Goal: Transaction & Acquisition: Purchase product/service

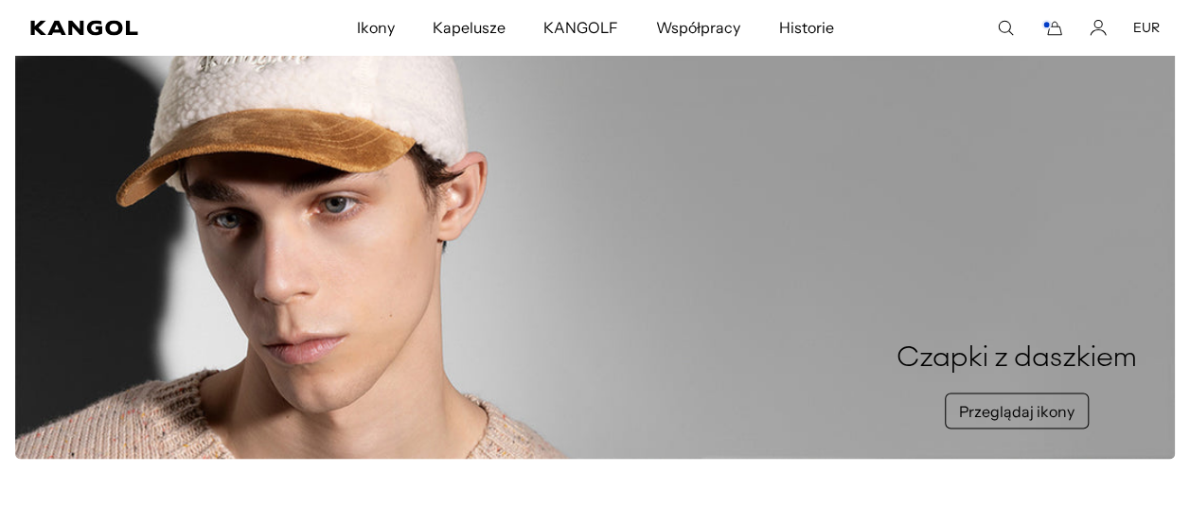
scroll to position [1704, 0]
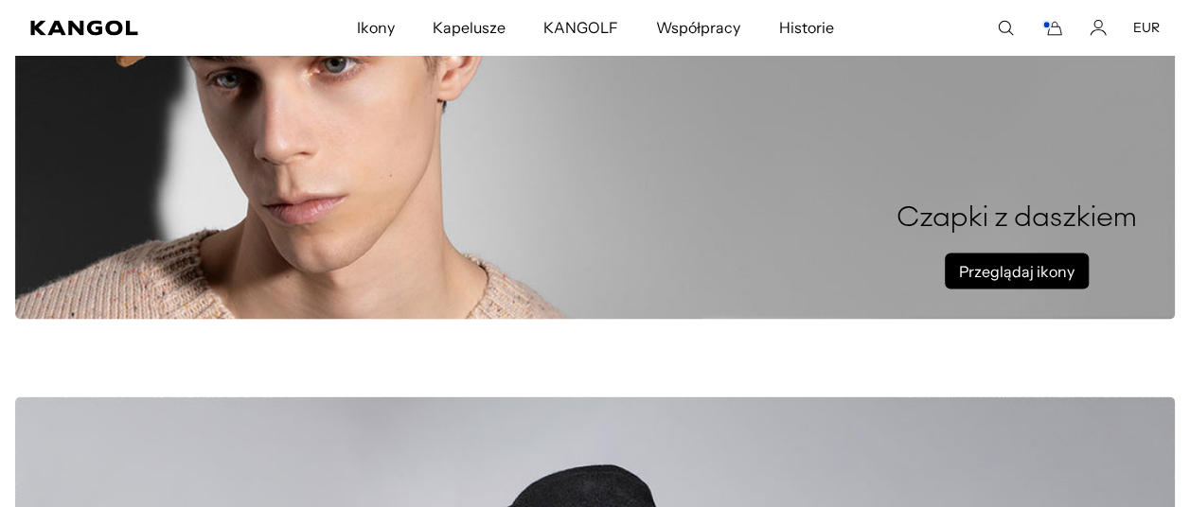
click at [1020, 265] on link "Przeglądaj ikony" at bounding box center [1017, 271] width 144 height 36
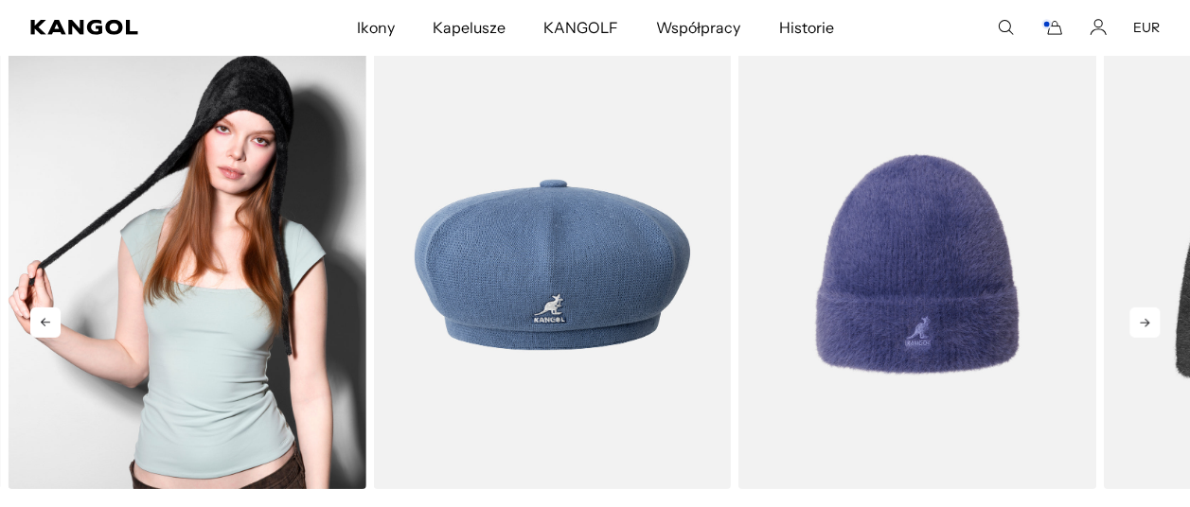
click at [237, 350] on img "1 z 5" at bounding box center [188, 265] width 358 height 449
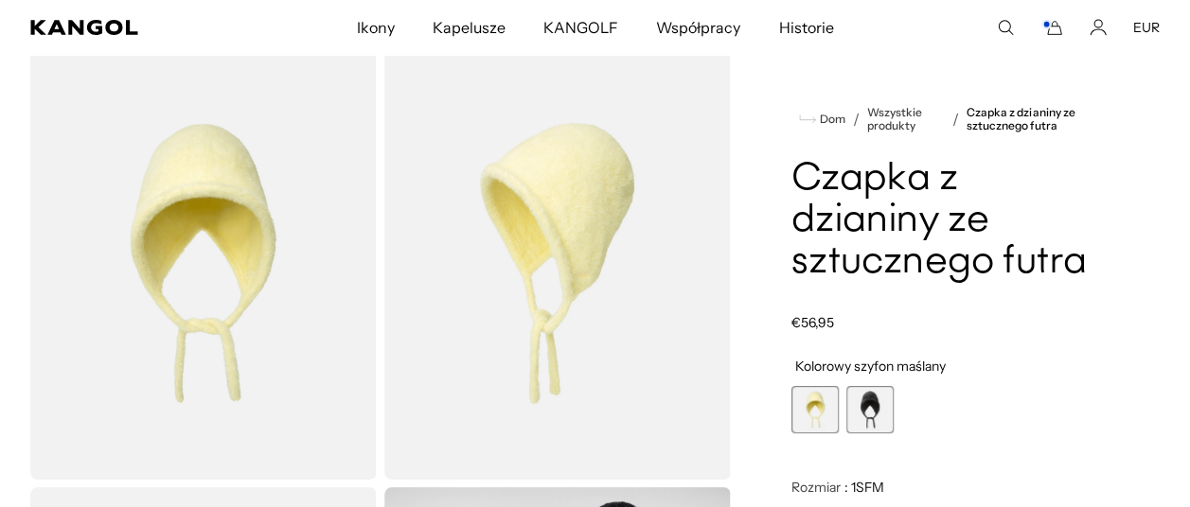
scroll to position [0, 390]
click at [881, 420] on span "2 z 2" at bounding box center [869, 409] width 47 height 47
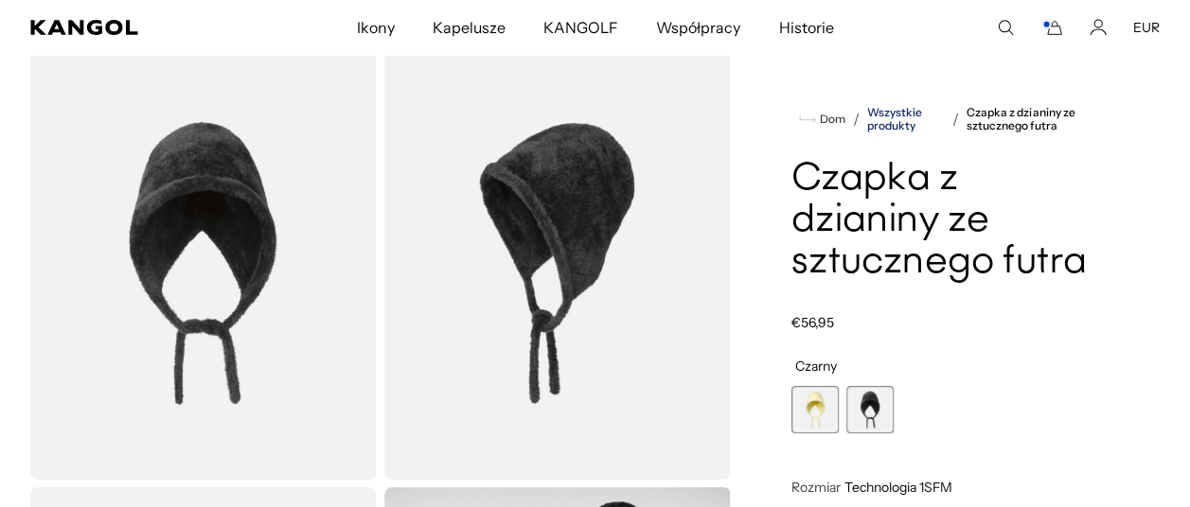
click at [900, 115] on link "Wszystkie produkty" at bounding box center [906, 119] width 78 height 26
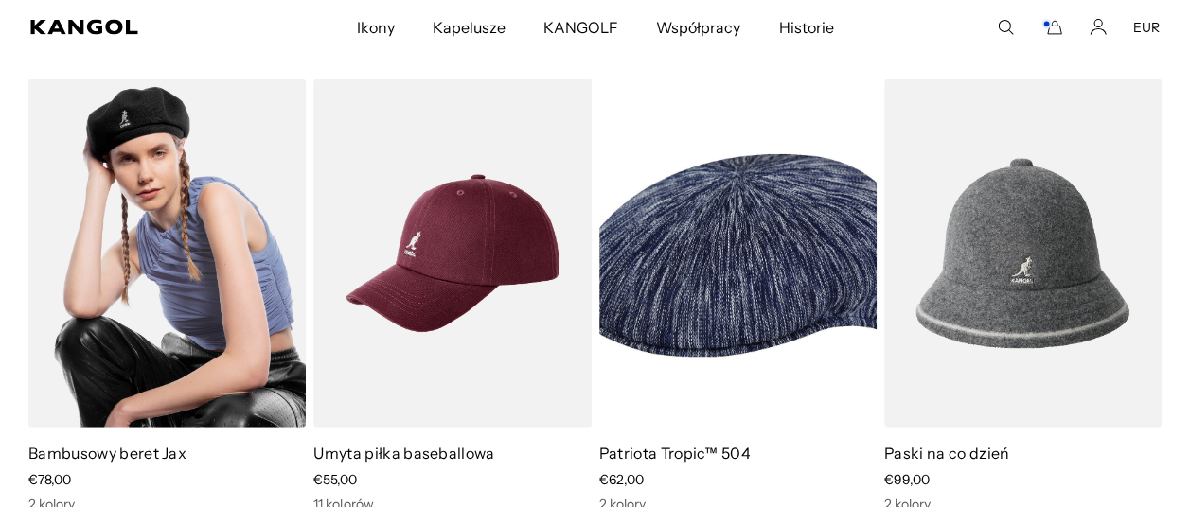
click at [152, 281] on img at bounding box center [166, 253] width 277 height 348
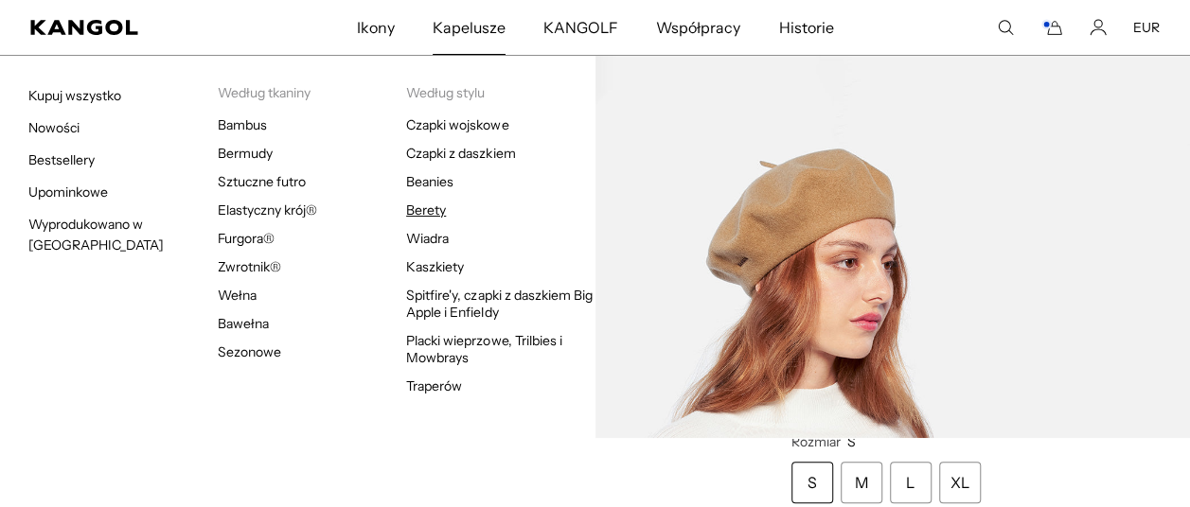
click at [424, 204] on link "Berety" at bounding box center [426, 210] width 40 height 17
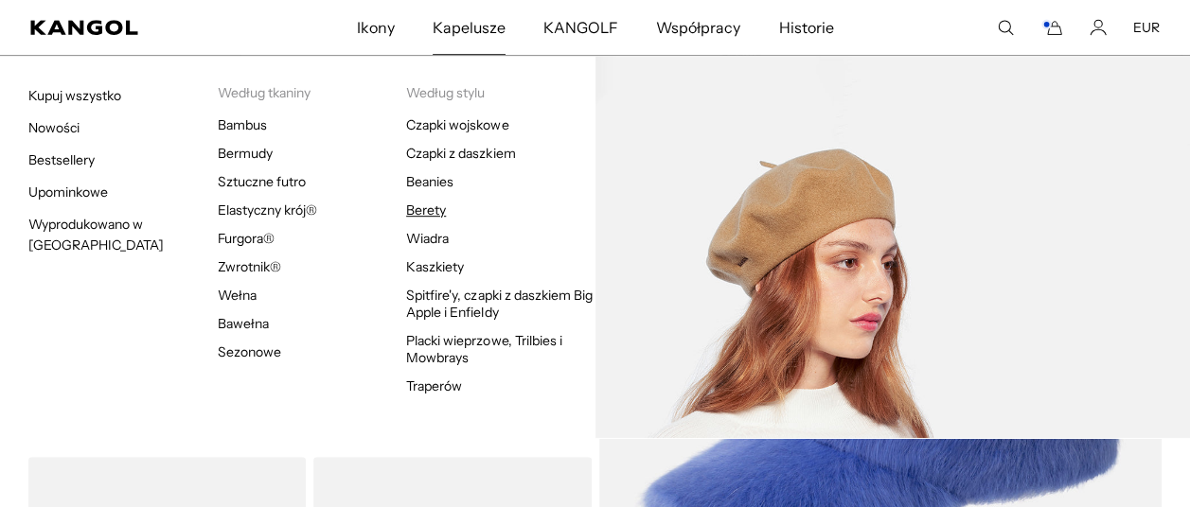
scroll to position [0, 390]
click at [427, 210] on link "Berety" at bounding box center [426, 210] width 40 height 17
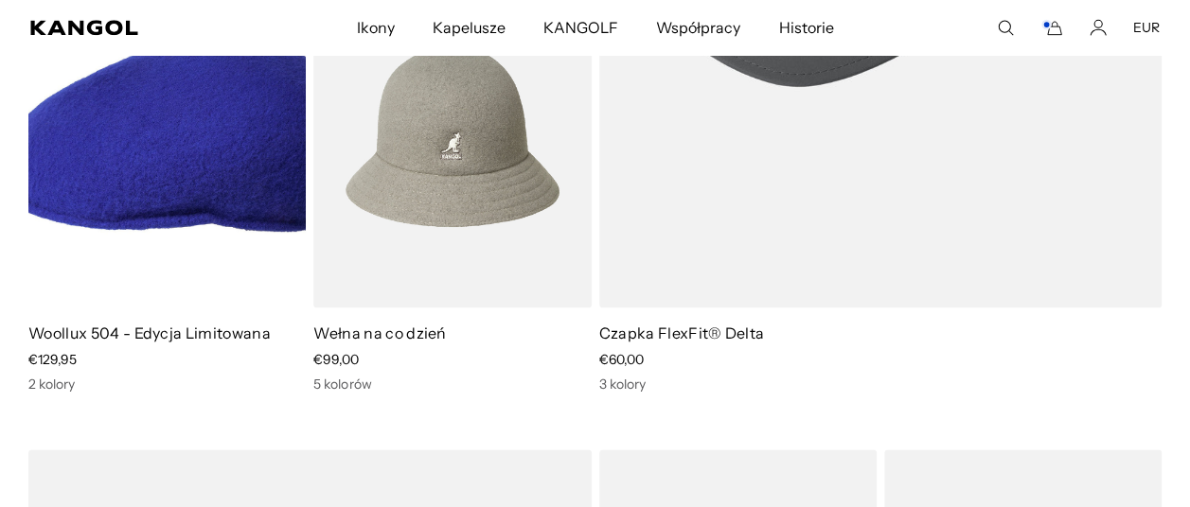
click at [198, 208] on img at bounding box center [166, 133] width 277 height 348
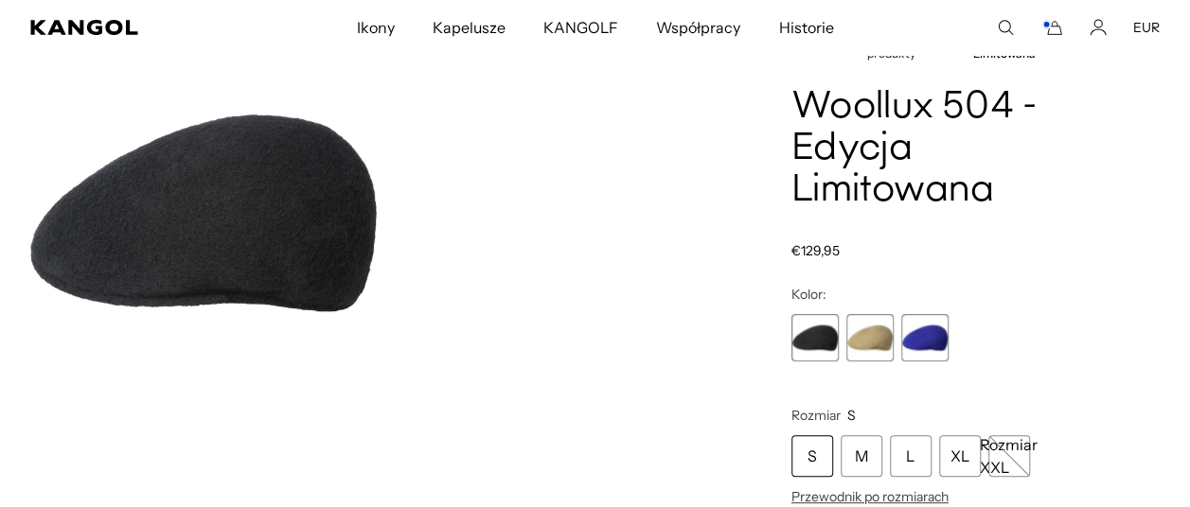
scroll to position [0, 390]
click at [875, 347] on span "2 z 3" at bounding box center [869, 337] width 47 height 47
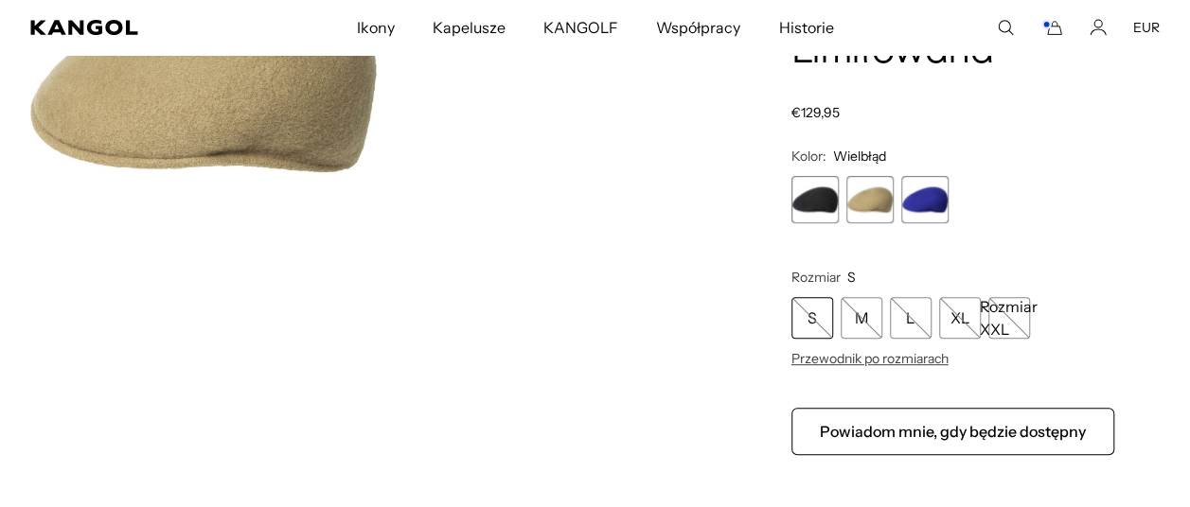
click at [922, 193] on span "3 z 3" at bounding box center [924, 199] width 47 height 47
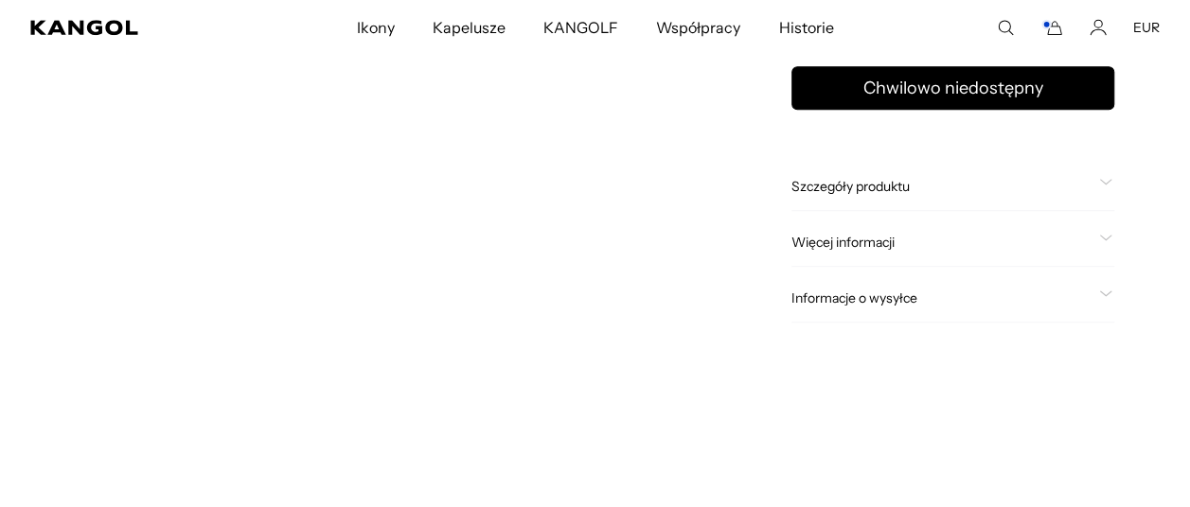
scroll to position [0, 390]
click at [904, 187] on span "Szczegóły produktu" at bounding box center [941, 186] width 300 height 17
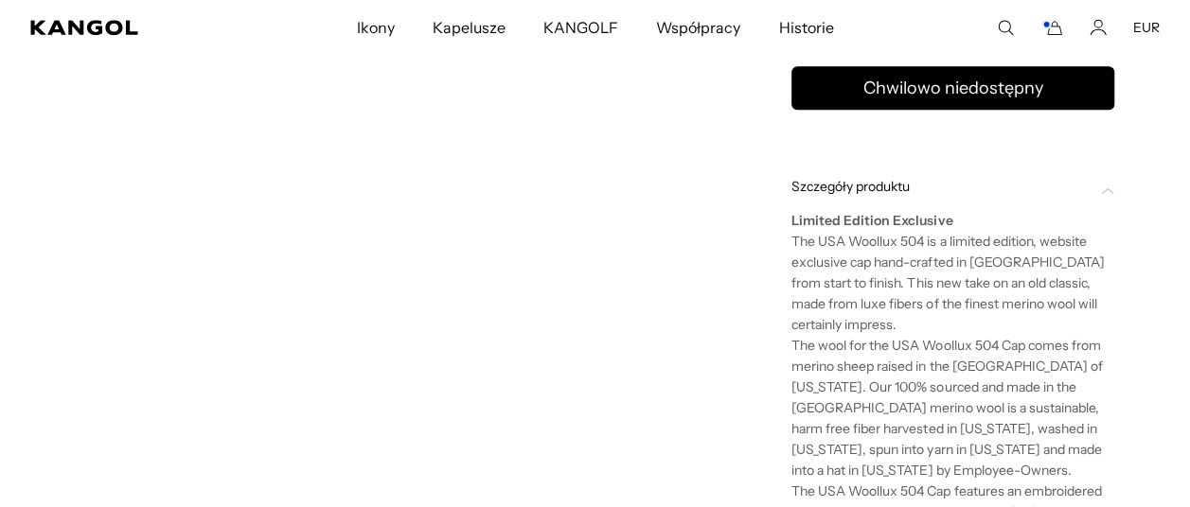
scroll to position [0, 0]
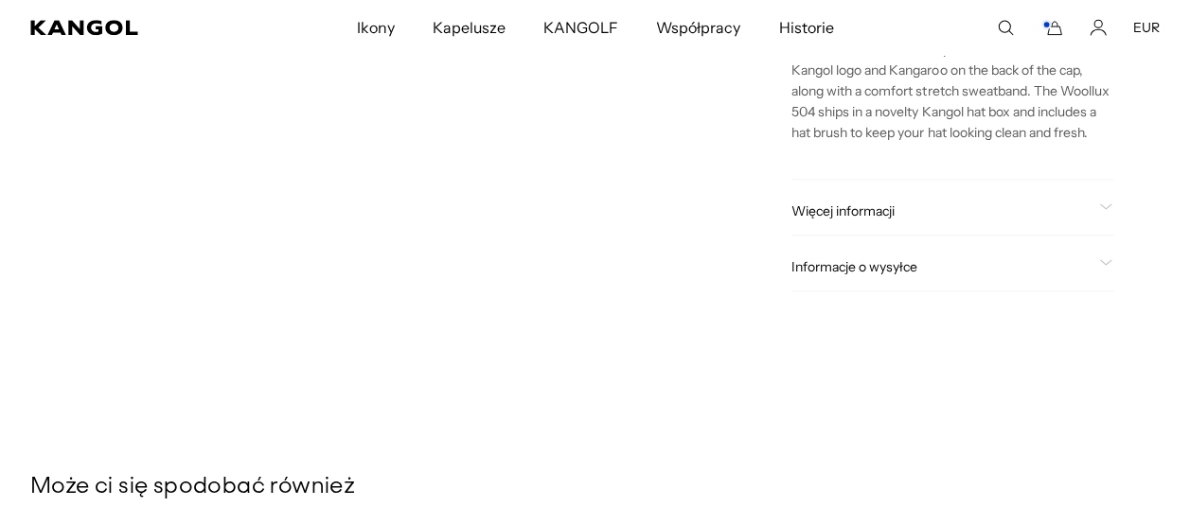
click at [874, 220] on span "Więcej informacji" at bounding box center [941, 211] width 300 height 17
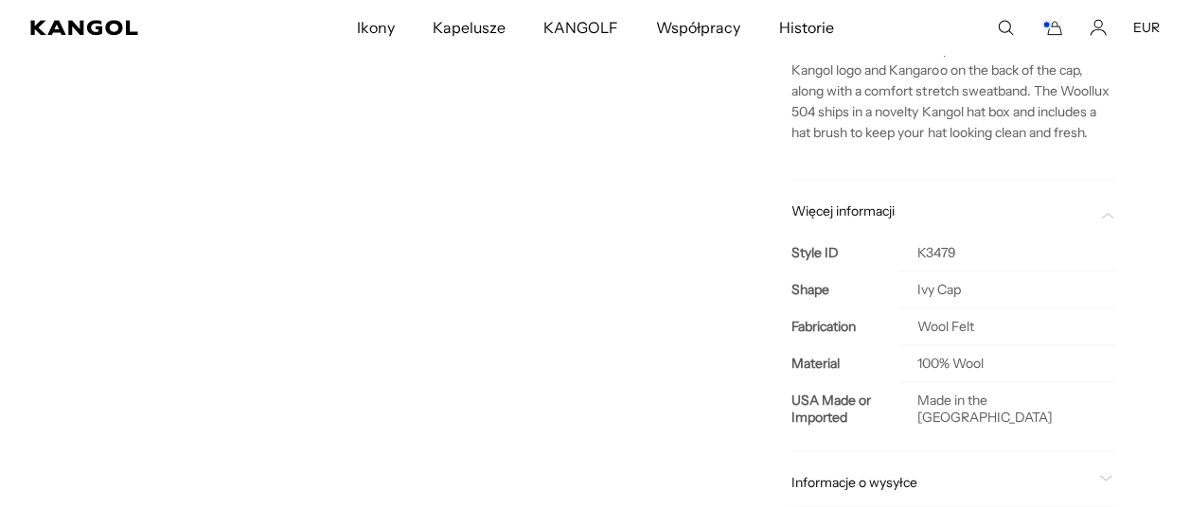
click at [874, 220] on span "Więcej informacji" at bounding box center [941, 211] width 300 height 17
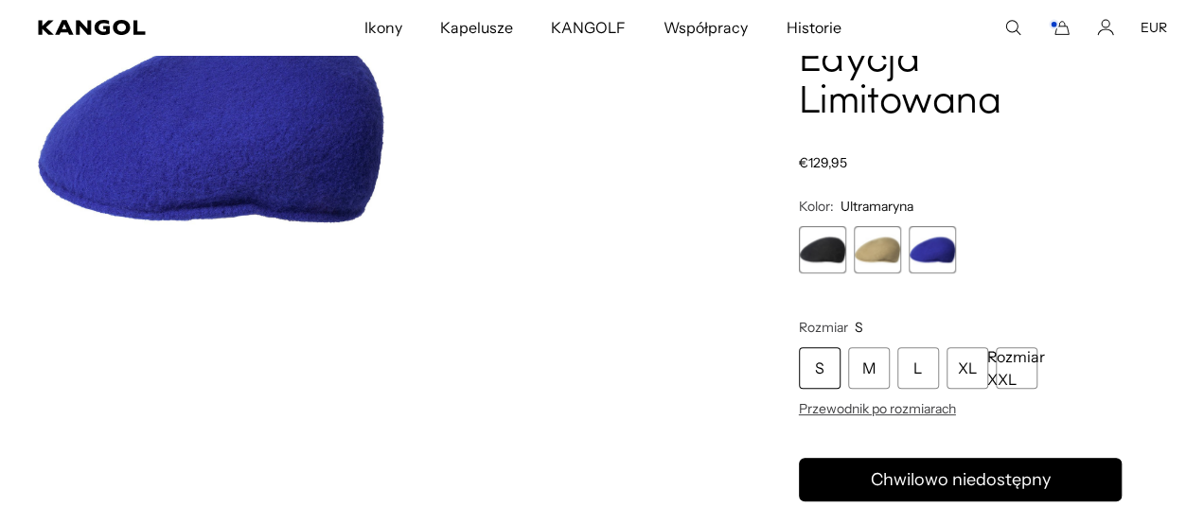
scroll to position [188, 0]
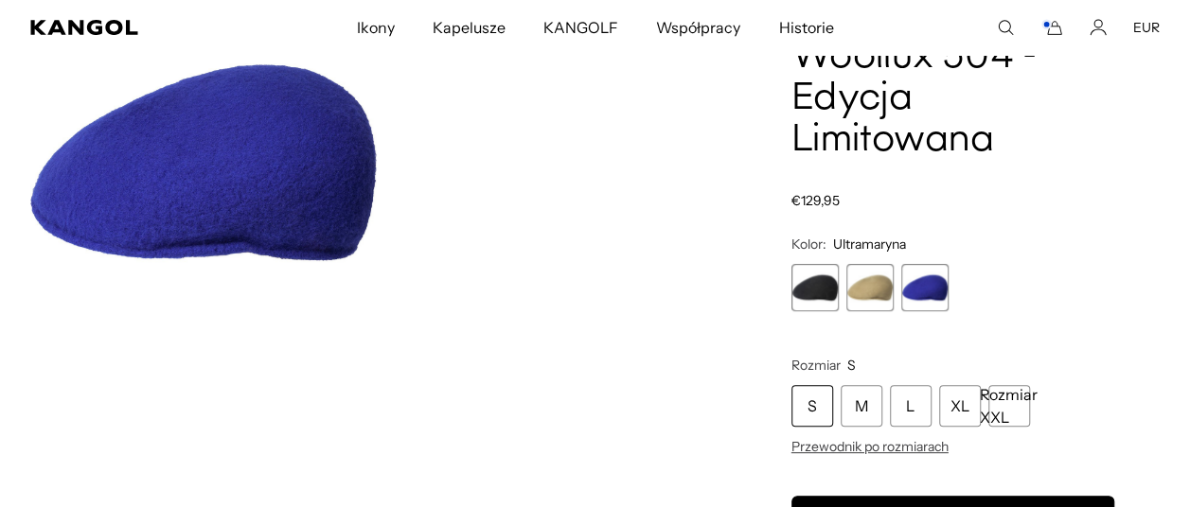
click at [301, 177] on img "Przeglądarka galerii" at bounding box center [203, 162] width 346 height 433
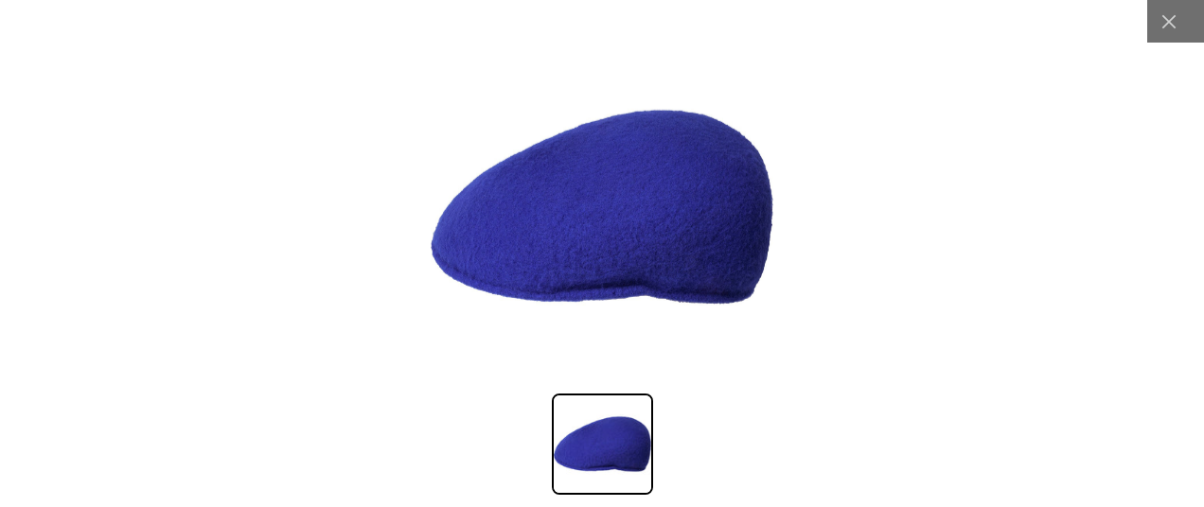
scroll to position [0, 390]
click at [586, 197] on img at bounding box center [602, 207] width 343 height 343
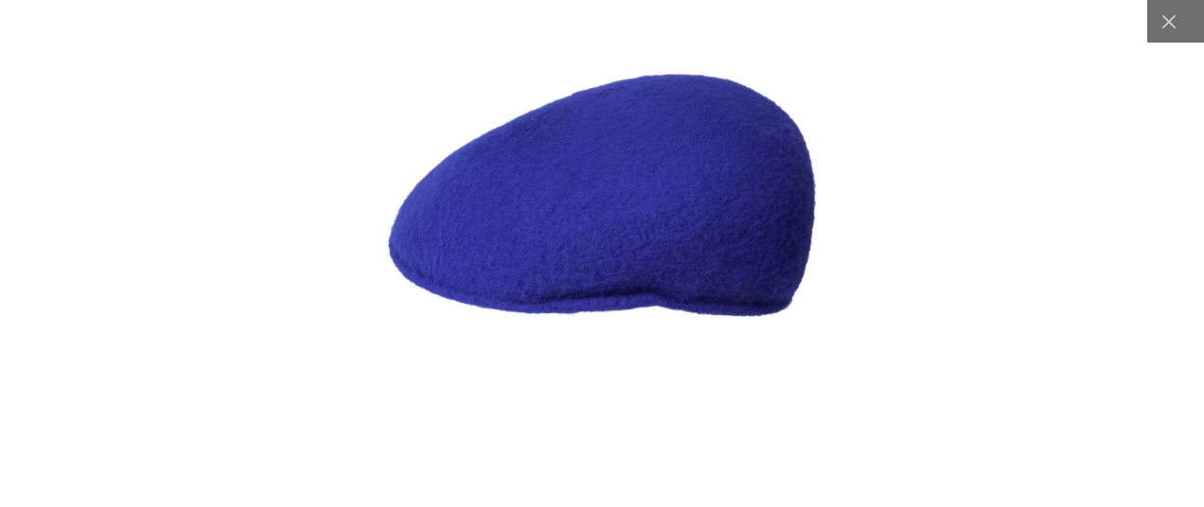
scroll to position [0, 0]
click at [586, 197] on img at bounding box center [601, 195] width 429 height 429
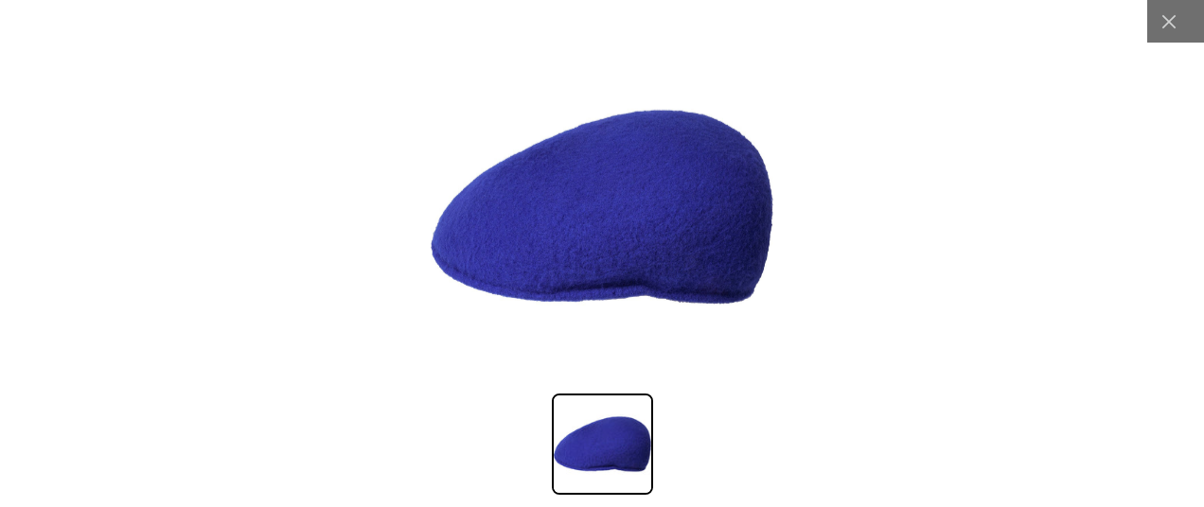
click at [586, 197] on img at bounding box center [602, 207] width 343 height 343
click at [625, 234] on img at bounding box center [602, 207] width 343 height 343
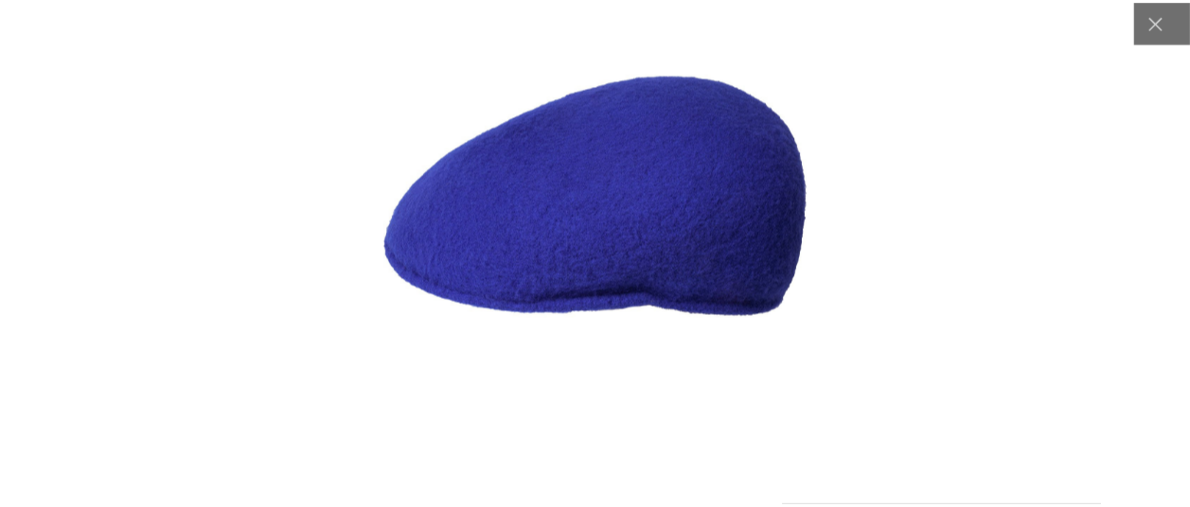
scroll to position [0, 0]
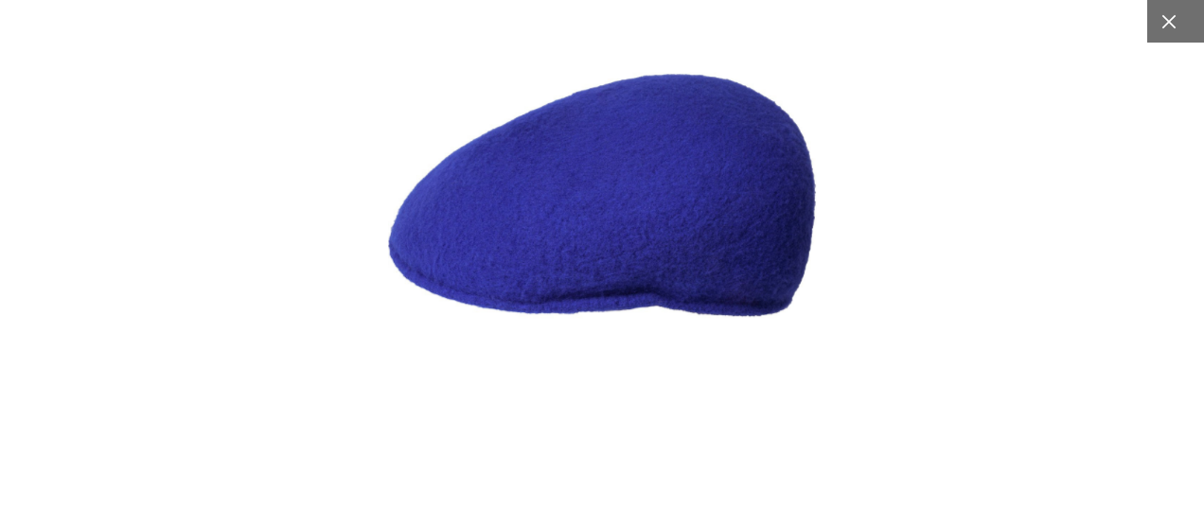
click at [1161, 21] on icon at bounding box center [1168, 21] width 14 height 14
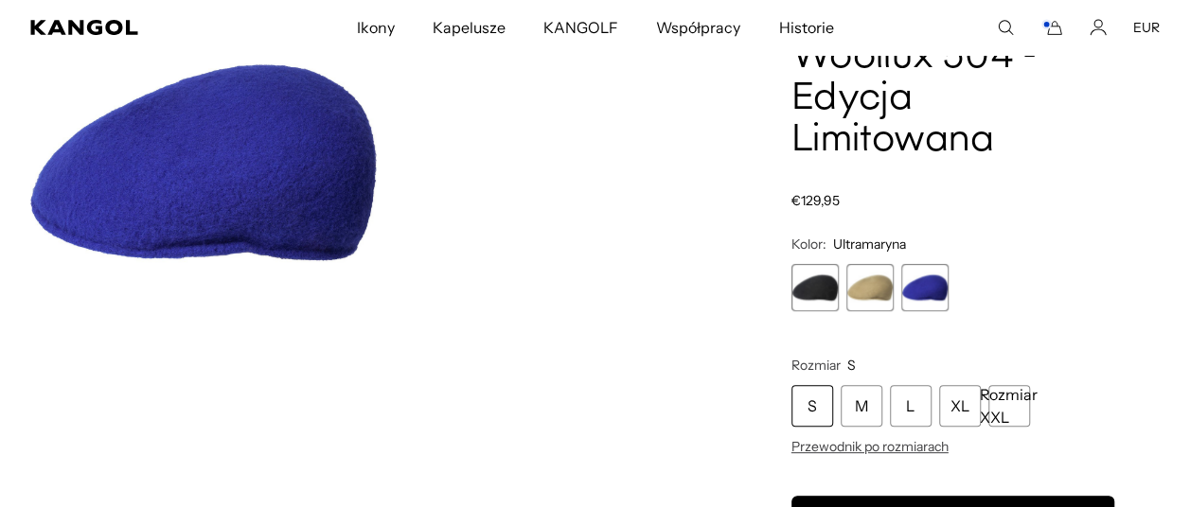
scroll to position [0, 390]
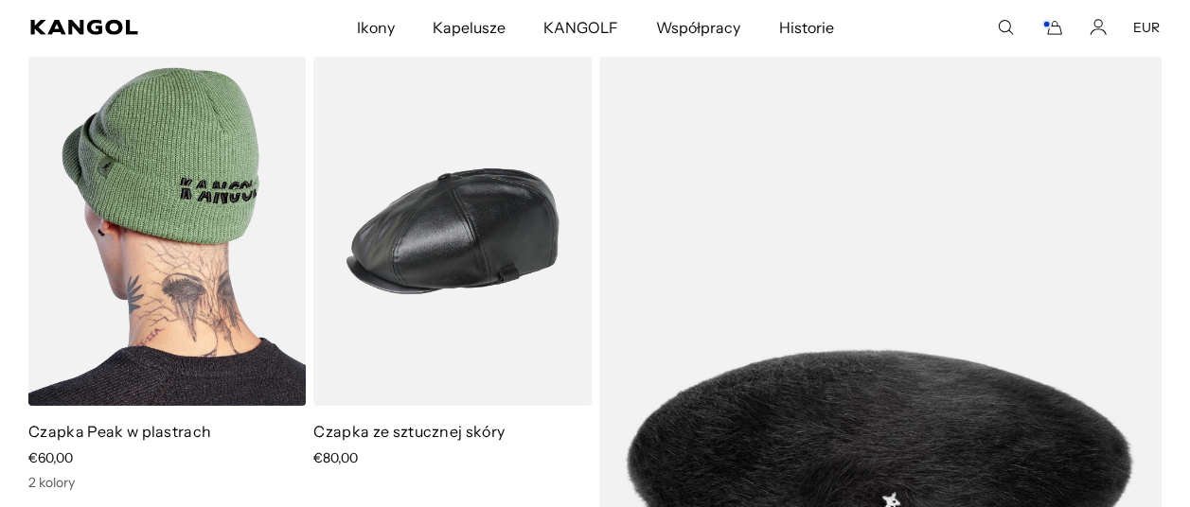
click at [200, 259] on img at bounding box center [166, 231] width 277 height 348
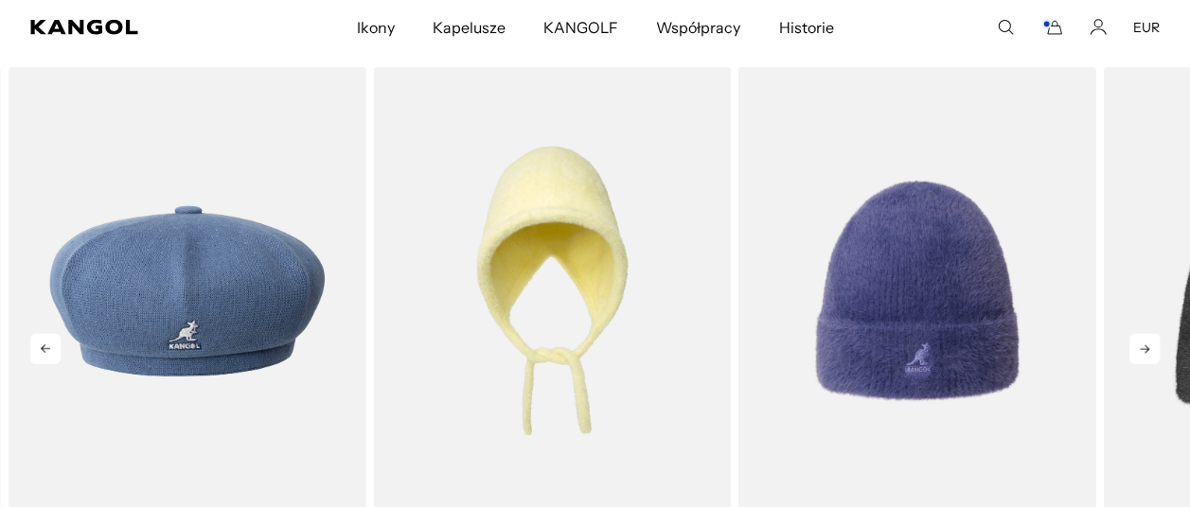
scroll to position [0, 390]
click at [1142, 349] on icon at bounding box center [1144, 349] width 30 height 30
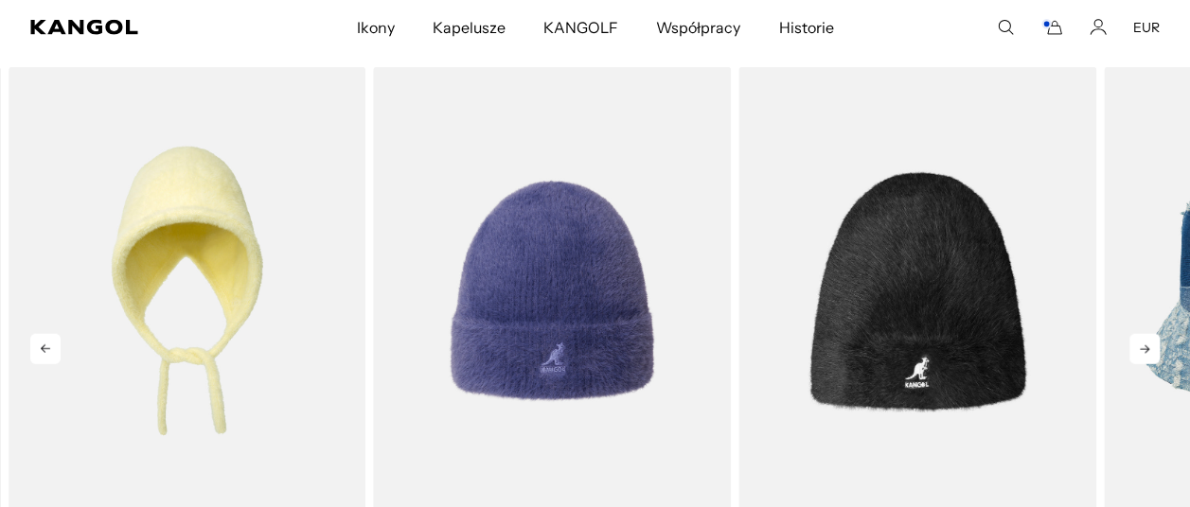
click at [1142, 349] on icon at bounding box center [1144, 349] width 30 height 30
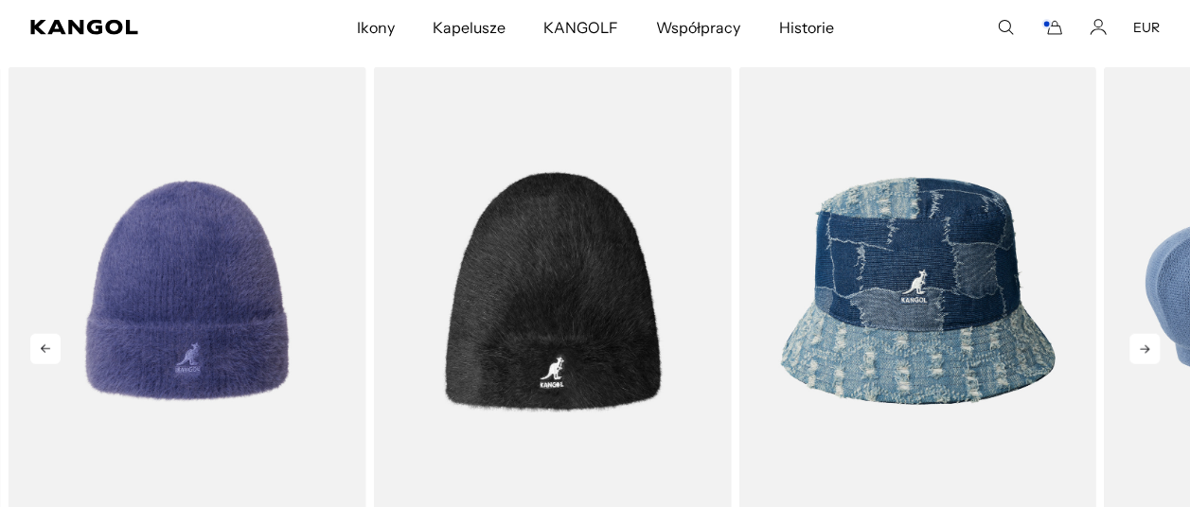
scroll to position [0, 0]
click at [1142, 349] on icon at bounding box center [1144, 349] width 30 height 30
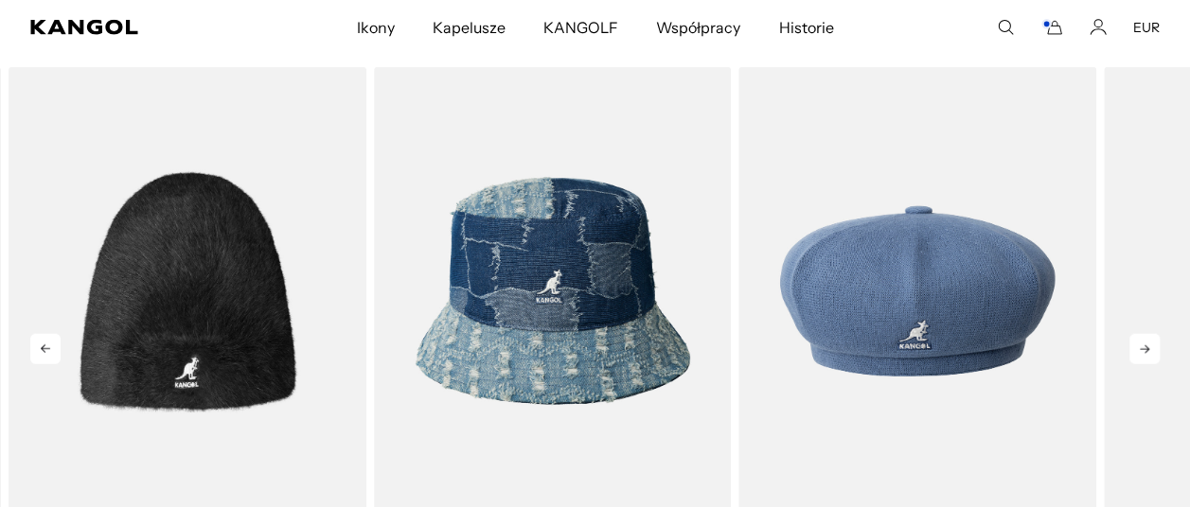
click at [1142, 349] on icon at bounding box center [1144, 349] width 30 height 30
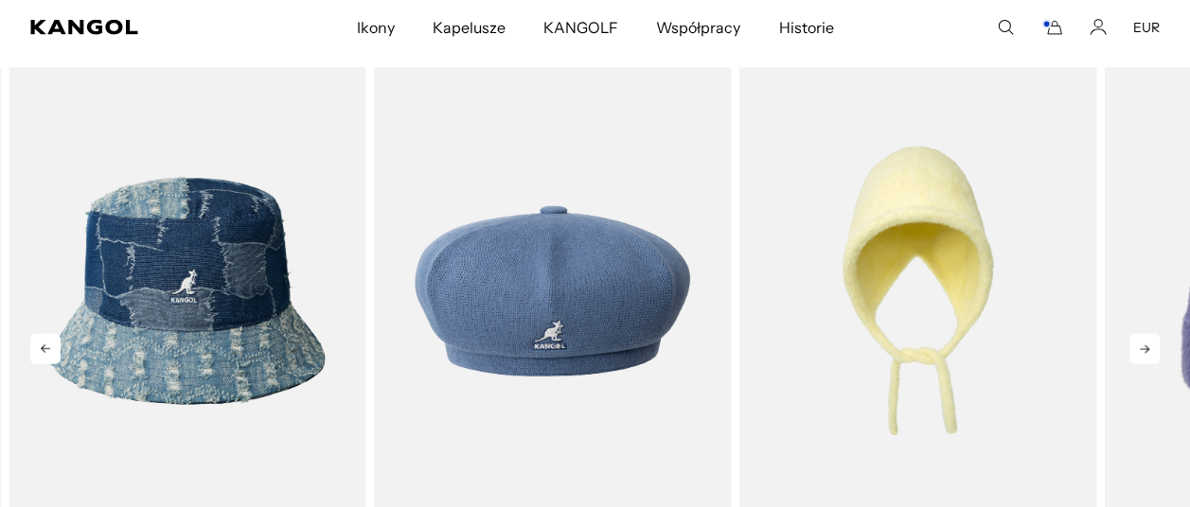
click at [1142, 349] on icon at bounding box center [1144, 349] width 30 height 30
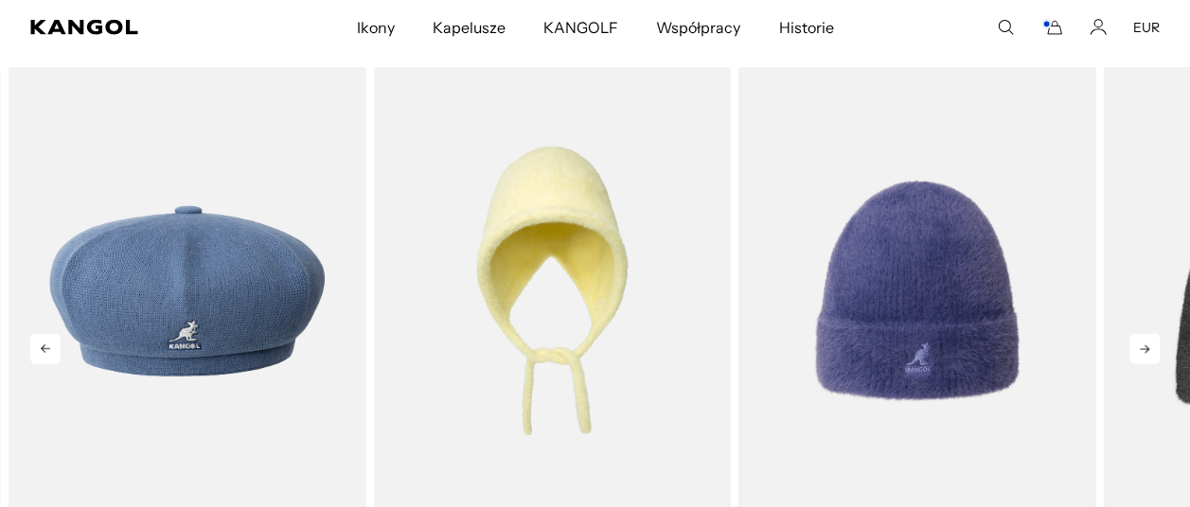
scroll to position [0, 390]
click at [1142, 349] on icon at bounding box center [1144, 349] width 30 height 30
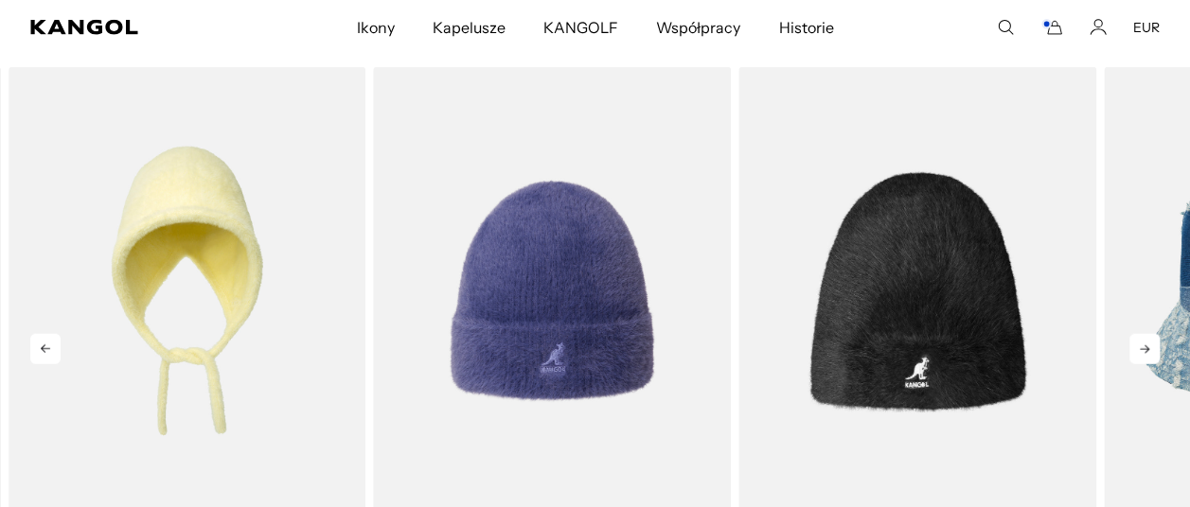
click at [1153, 349] on icon at bounding box center [1144, 349] width 30 height 30
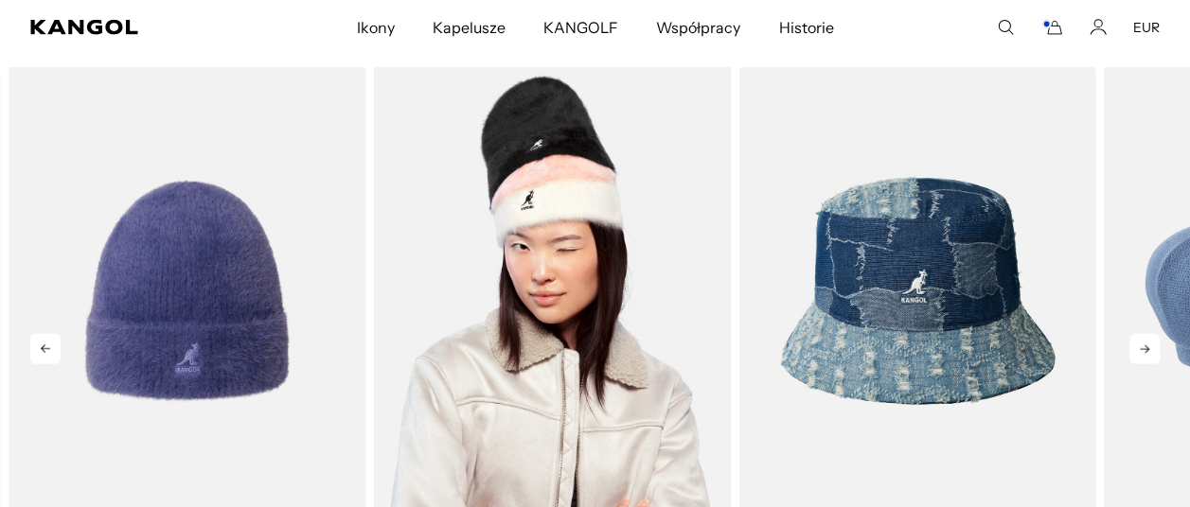
click at [544, 362] on img "4 z 5" at bounding box center [552, 291] width 358 height 449
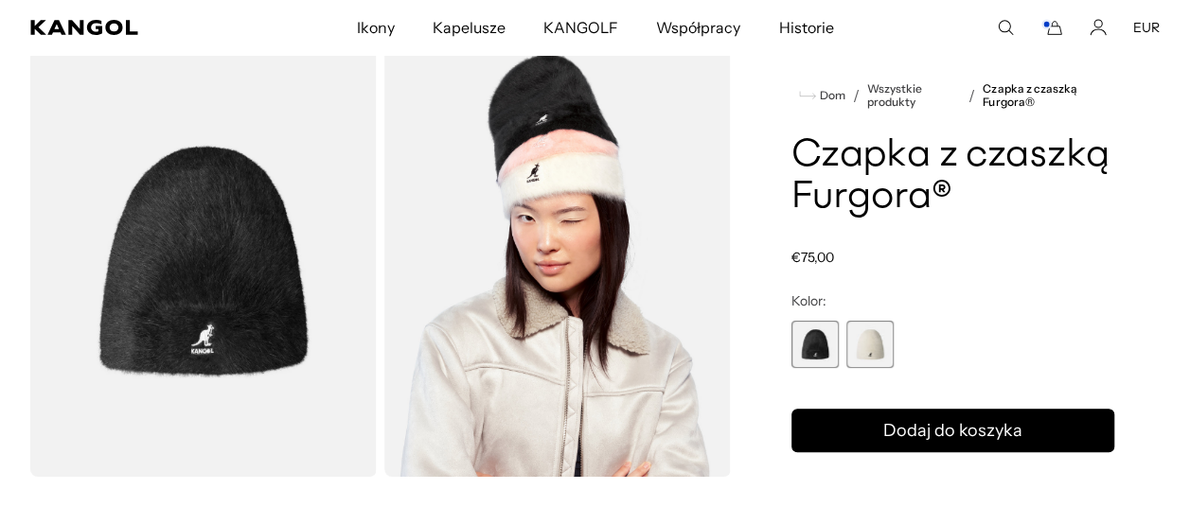
scroll to position [0, 390]
click at [863, 344] on span "2 z 2" at bounding box center [869, 344] width 47 height 47
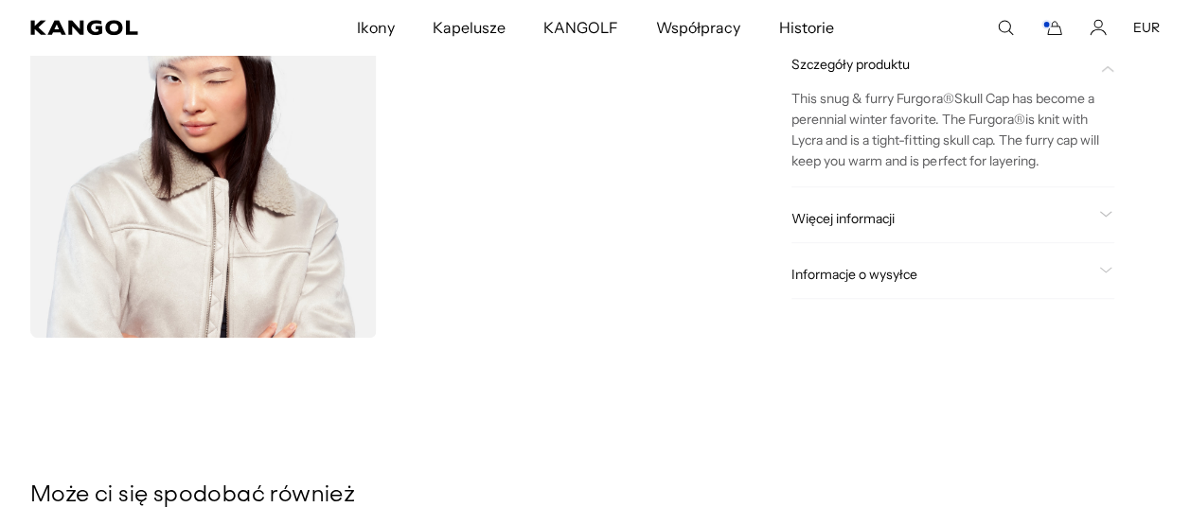
click at [883, 273] on span "Informacje o wysyłce" at bounding box center [941, 275] width 300 height 17
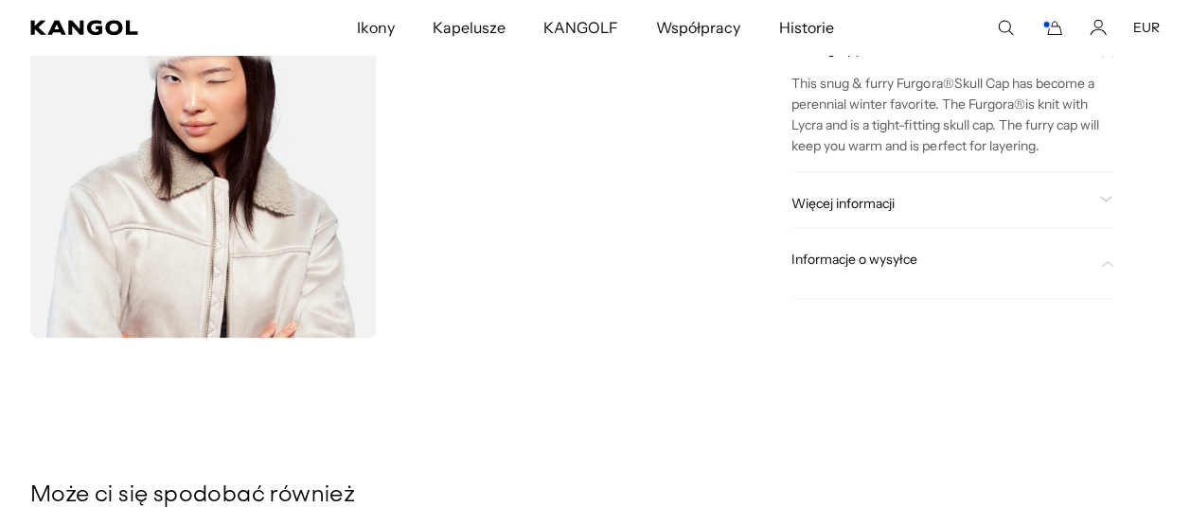
click at [870, 254] on span "Informacje o wysyłce" at bounding box center [941, 260] width 300 height 17
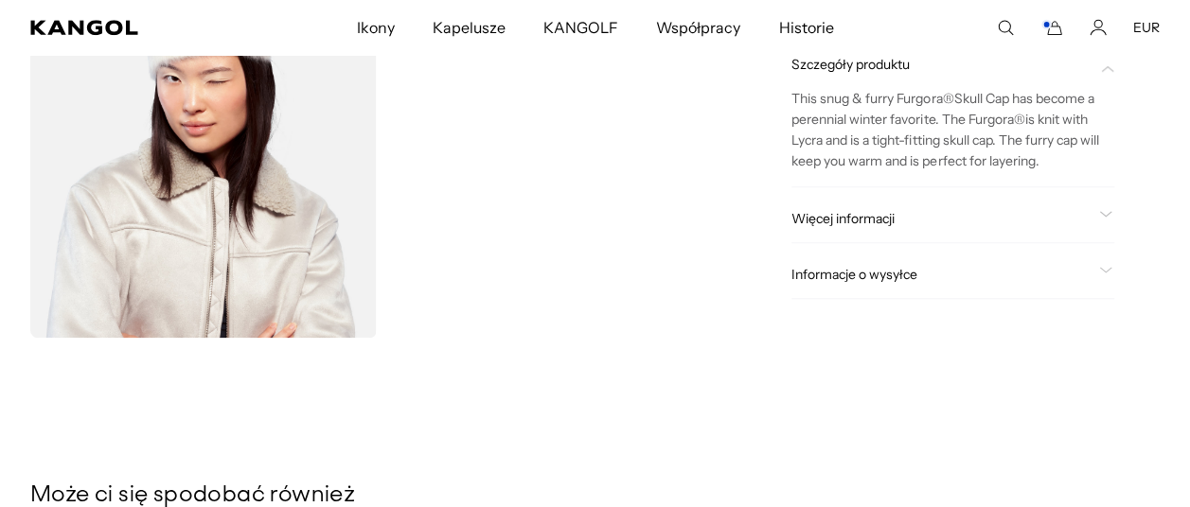
click at [862, 214] on span "Więcej informacji" at bounding box center [941, 219] width 300 height 17
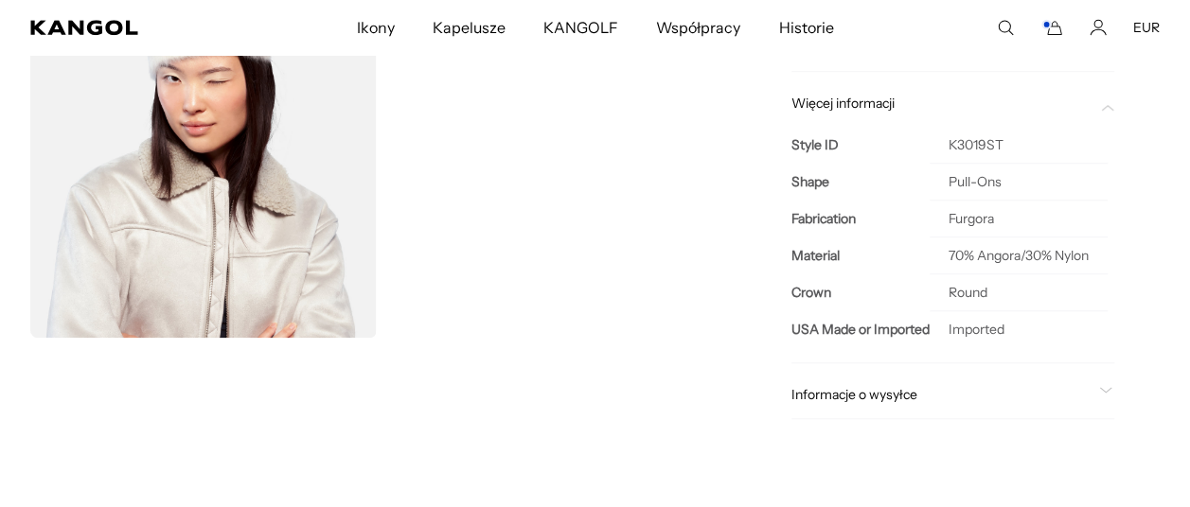
click at [867, 394] on span "Informacje o wysyłce" at bounding box center [941, 394] width 300 height 17
click at [1104, 387] on icon at bounding box center [1105, 390] width 13 height 7
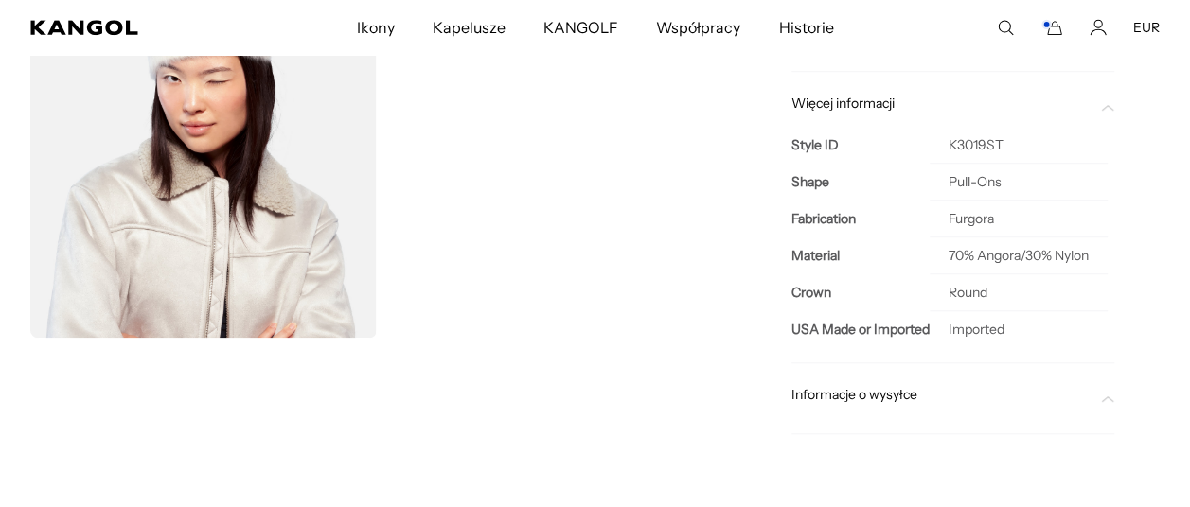
click at [1104, 387] on span at bounding box center [1106, 394] width 15 height 15
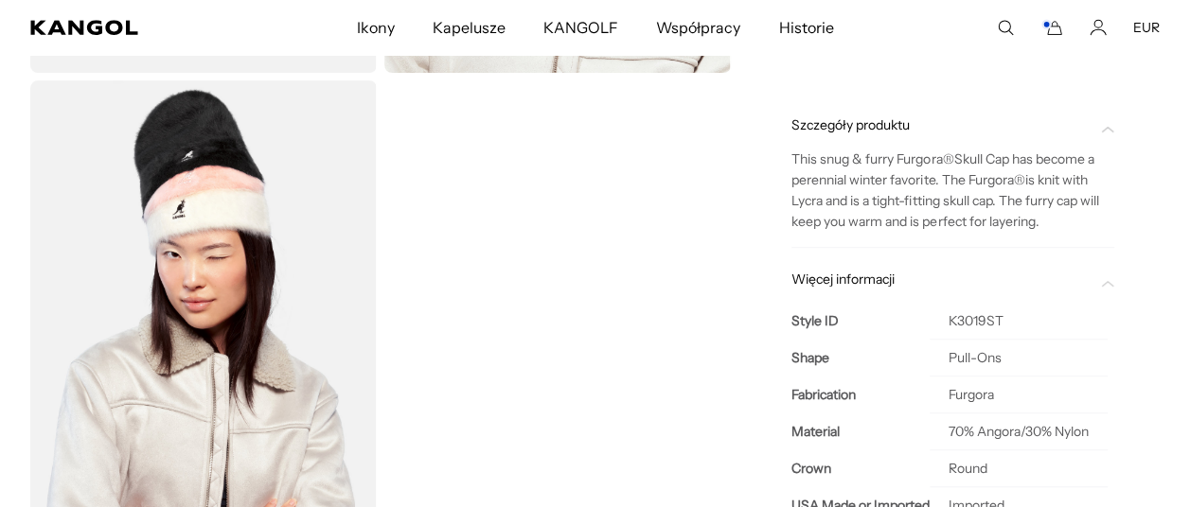
click at [1109, 280] on icon at bounding box center [1107, 283] width 13 height 7
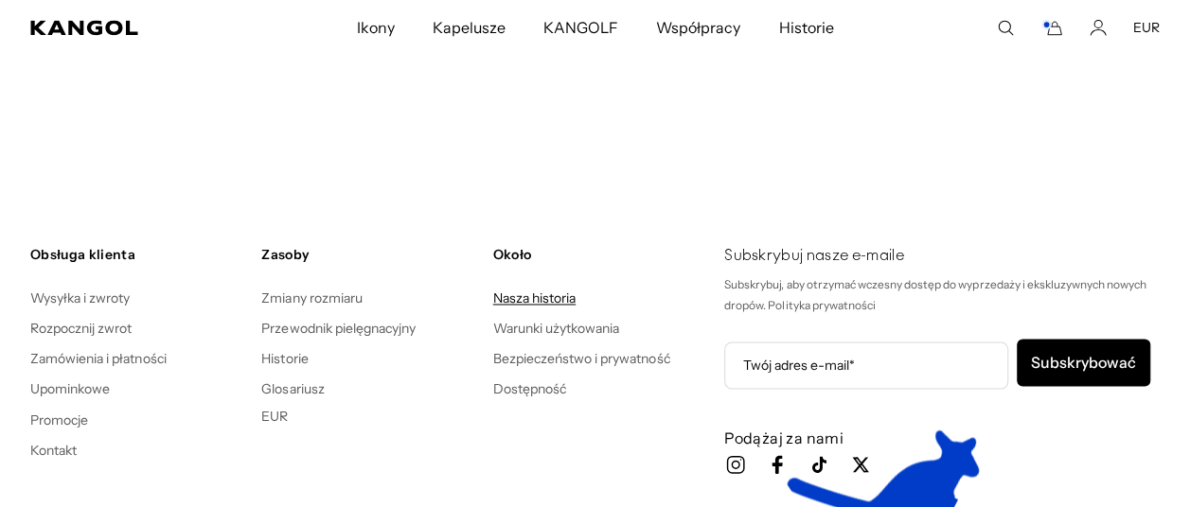
click at [537, 290] on link "Nasza historia" at bounding box center [534, 298] width 82 height 17
